Goal: Transaction & Acquisition: Subscribe to service/newsletter

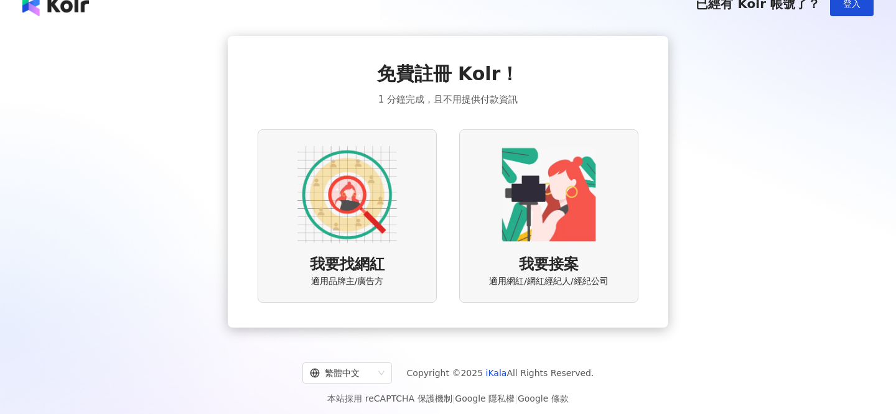
scroll to position [19, 0]
click at [350, 225] on img at bounding box center [347, 195] width 100 height 100
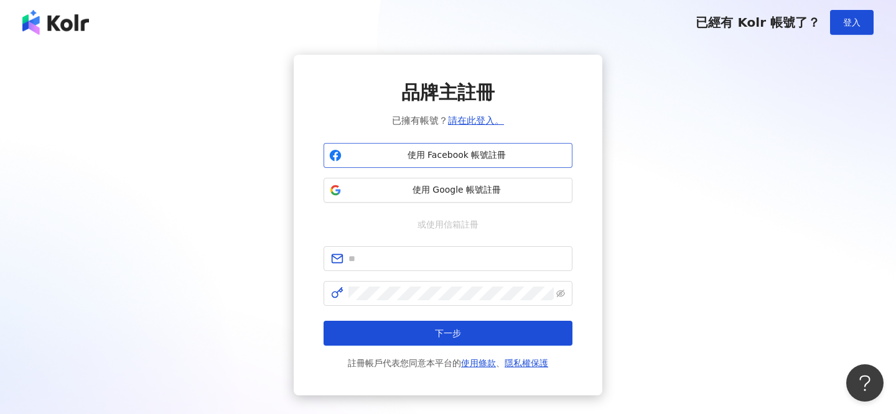
click at [411, 156] on span "使用 Facebook 帳號註冊" at bounding box center [457, 155] width 220 height 12
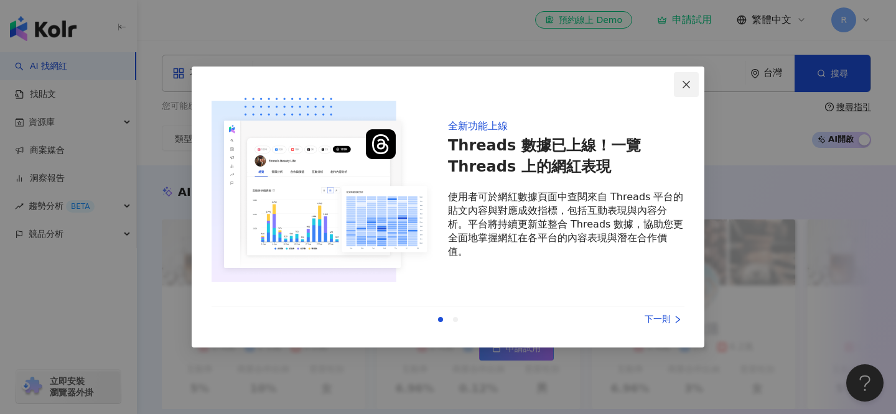
click at [688, 88] on icon "close" at bounding box center [686, 85] width 10 height 10
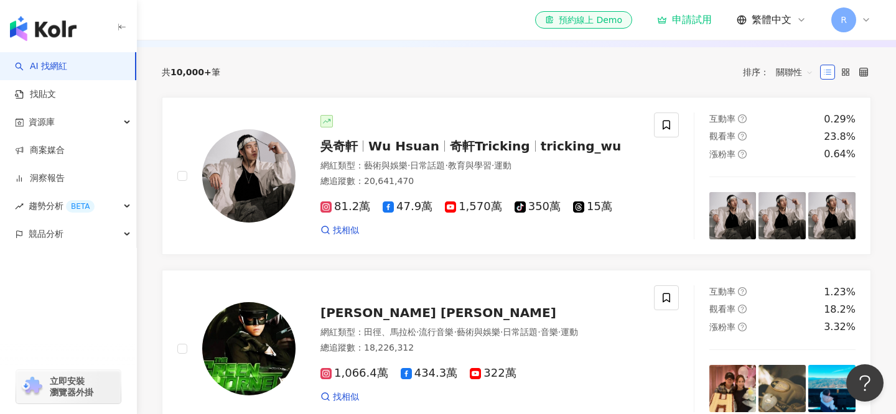
scroll to position [406, 0]
